Goal: Navigation & Orientation: Find specific page/section

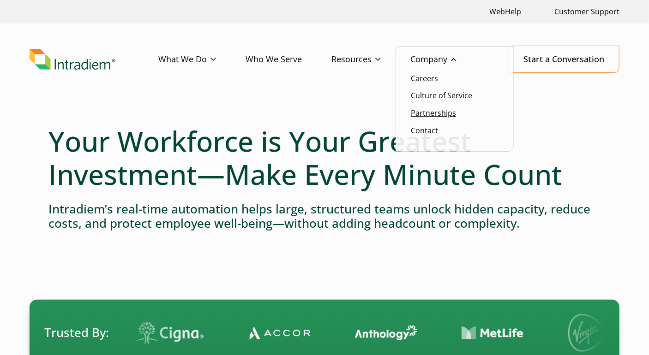
click at [430, 115] on link "Partnerships" at bounding box center [433, 113] width 45 height 10
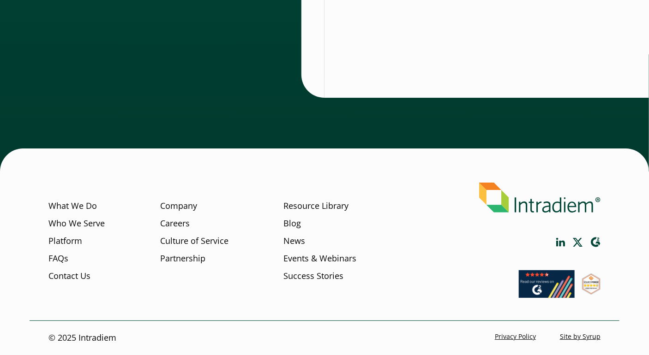
scroll to position [3158, 0]
click at [176, 210] on link "Company" at bounding box center [178, 206] width 37 height 12
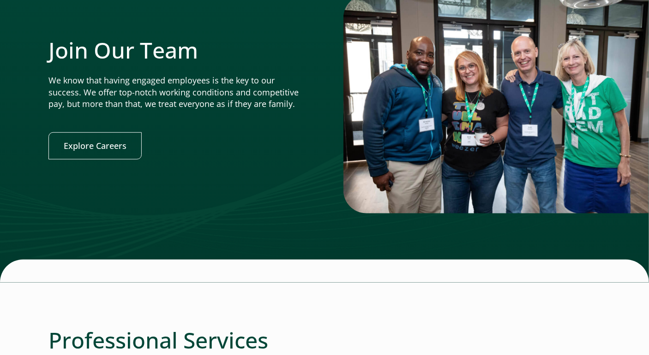
scroll to position [1937, 0]
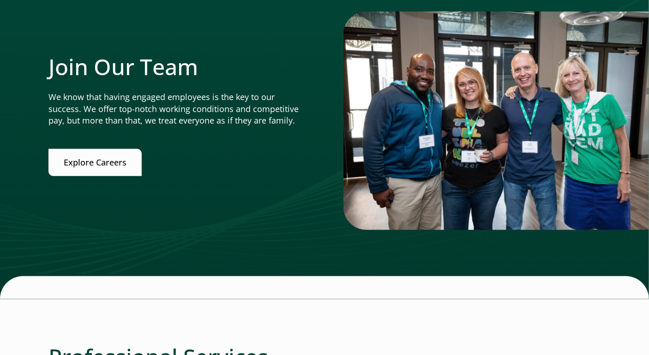
click at [127, 169] on link "Explore Careers" at bounding box center [94, 162] width 93 height 27
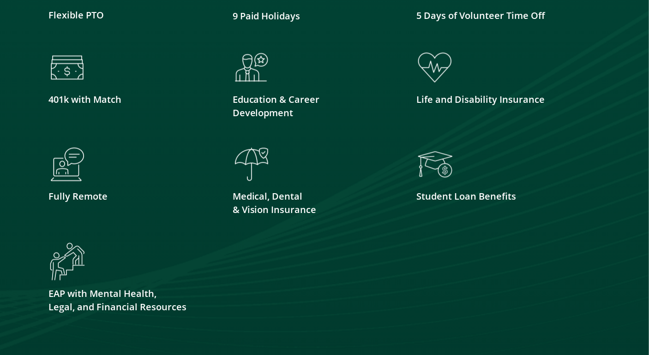
scroll to position [2537, 0]
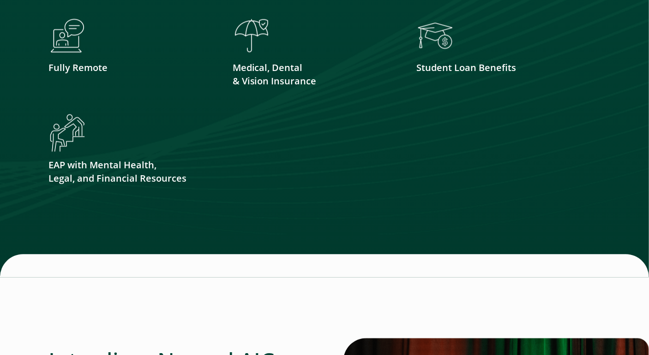
drag, startPoint x: 209, startPoint y: 341, endPoint x: 219, endPoint y: 322, distance: 21.7
click at [209, 338] on div at bounding box center [324, 307] width 552 height 61
